Goal: Task Accomplishment & Management: Manage account settings

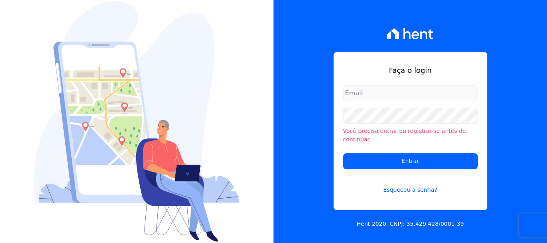
type input "[EMAIL_ADDRESS][DOMAIN_NAME]"
click at [390, 95] on input "[EMAIL_ADDRESS][DOMAIN_NAME]" at bounding box center [410, 93] width 135 height 16
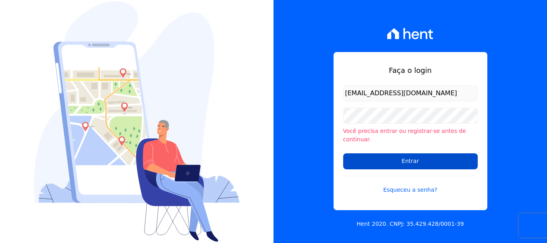
click at [410, 157] on input "Entrar" at bounding box center [410, 161] width 135 height 16
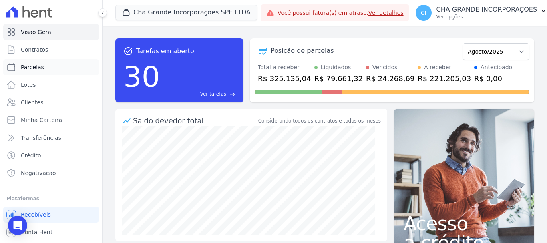
click at [30, 67] on span "Parcelas" at bounding box center [32, 67] width 23 height 8
select select
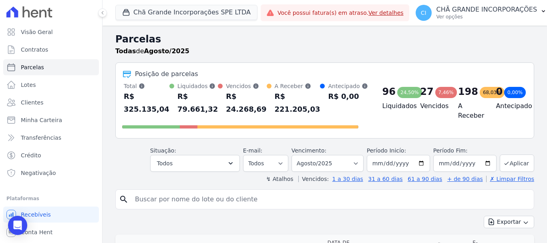
click at [196, 200] on input "search" at bounding box center [330, 199] width 400 height 16
type input "claudio mario"
select select
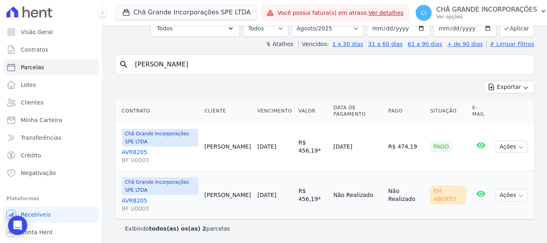
scroll to position [55, 0]
drag, startPoint x: 324, startPoint y: 32, endPoint x: 325, endPoint y: 40, distance: 7.2
click at [324, 32] on select "Filtrar por período ──────── Todos os meses Outubro/2019 Novembro/2019 Dezembro…" at bounding box center [327, 27] width 72 height 17
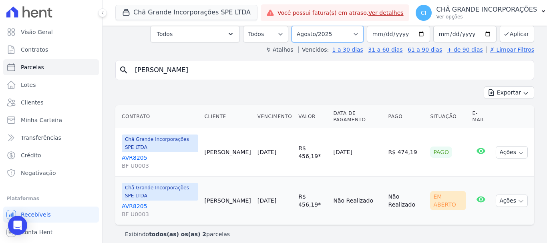
select select "07/2025"
click at [297, 26] on select "Filtrar por período ──────── Todos os meses Outubro/2019 Novembro/2019 Dezembro…" at bounding box center [327, 34] width 72 height 17
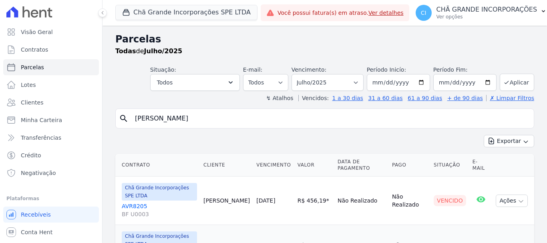
select select
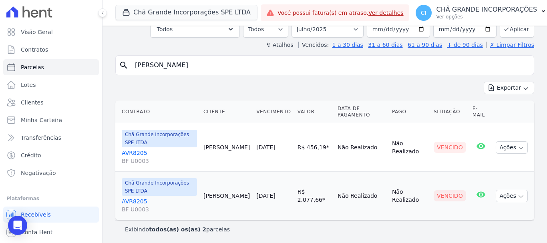
scroll to position [55, 0]
